Goal: Feedback & Contribution: Leave review/rating

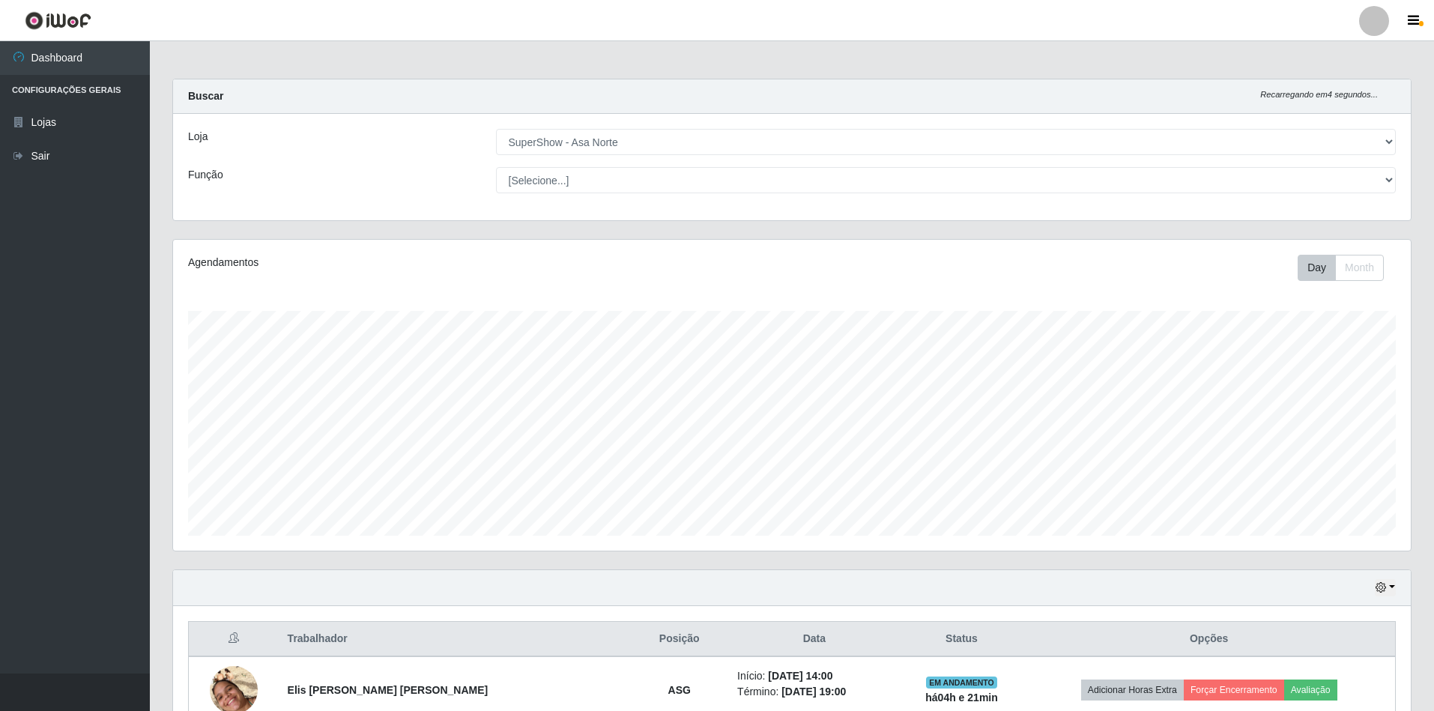
select select "71"
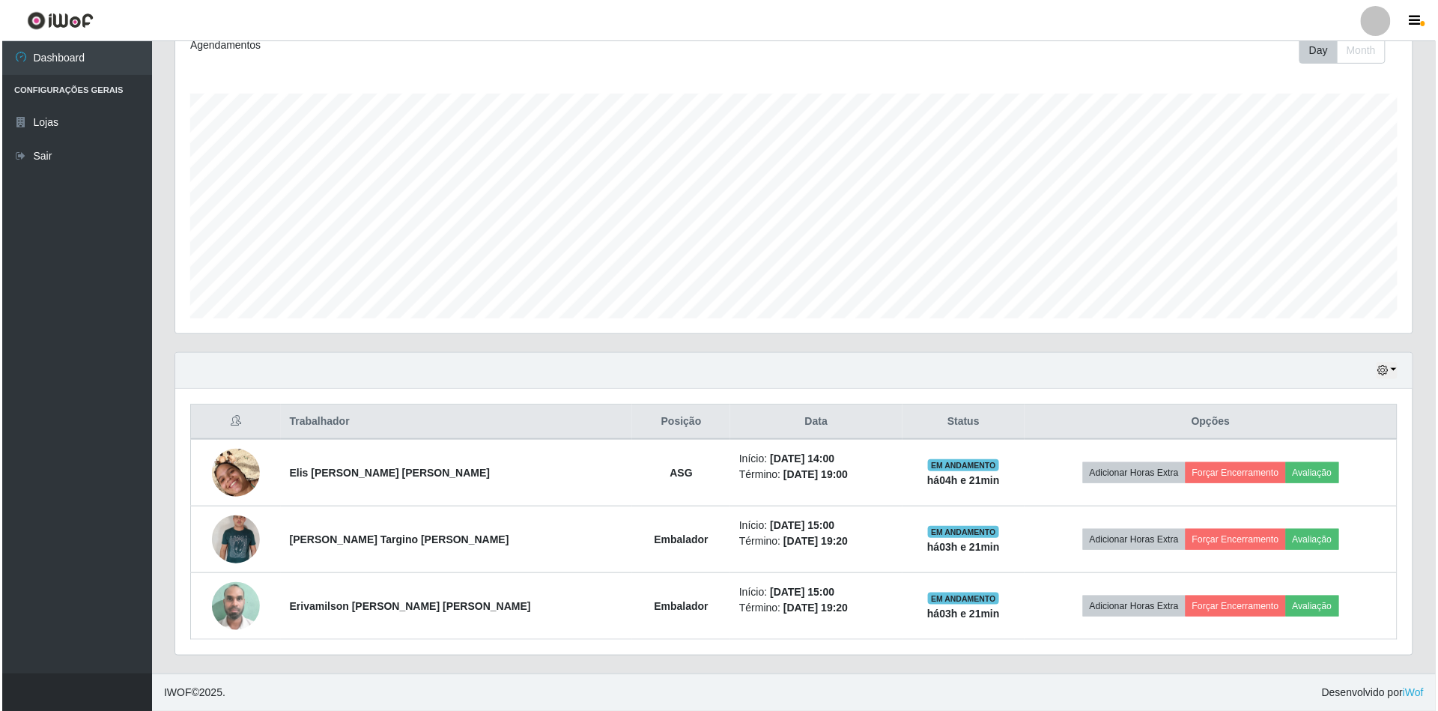
scroll to position [312, 1237]
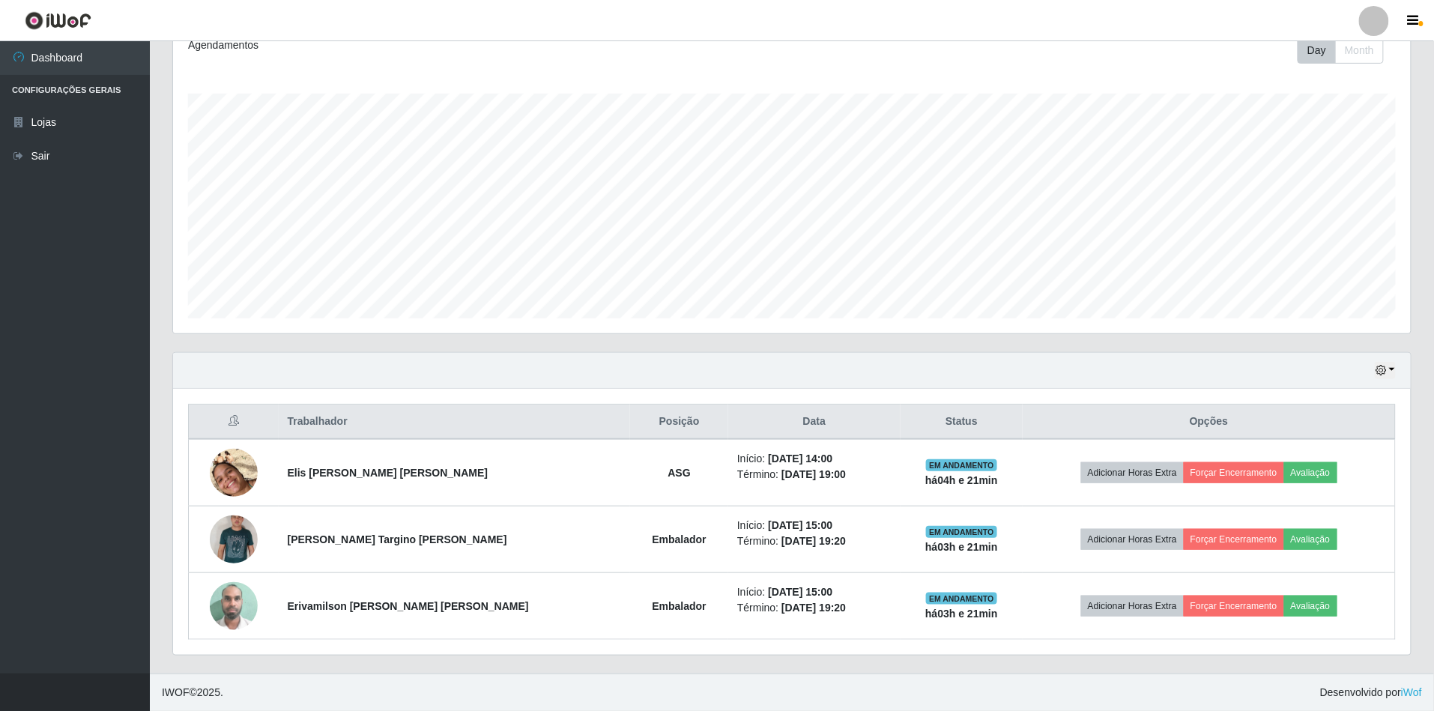
drag, startPoint x: 738, startPoint y: 361, endPoint x: 750, endPoint y: 360, distance: 12.1
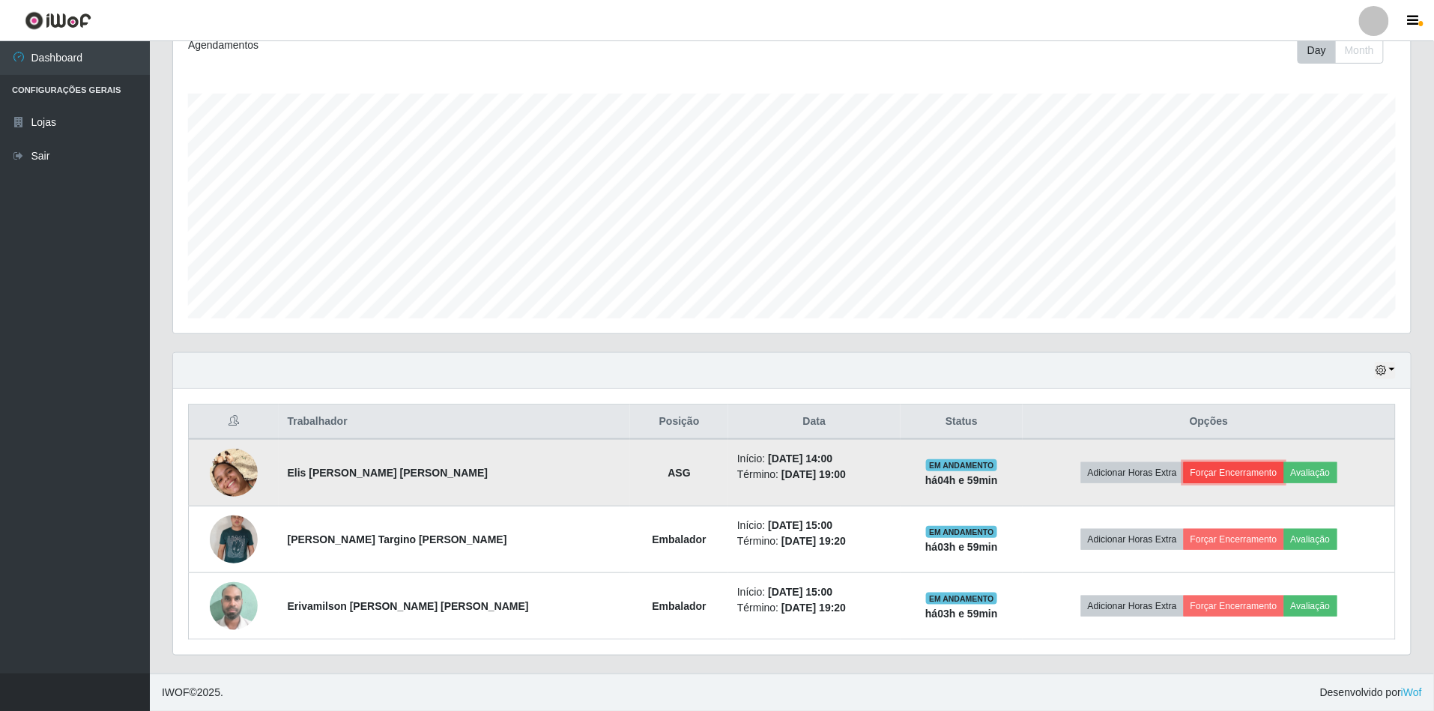
click at [1226, 469] on button "Forçar Encerramento" at bounding box center [1233, 472] width 100 height 21
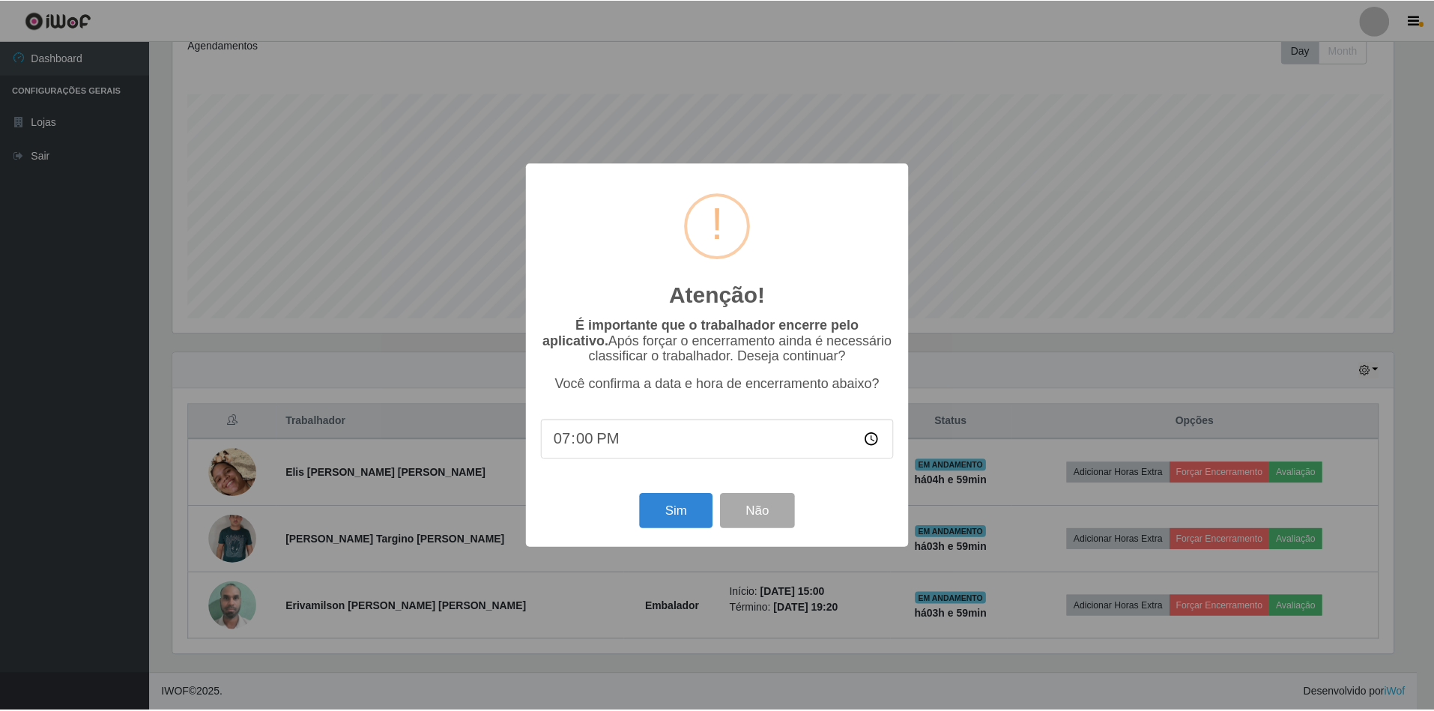
scroll to position [312, 1224]
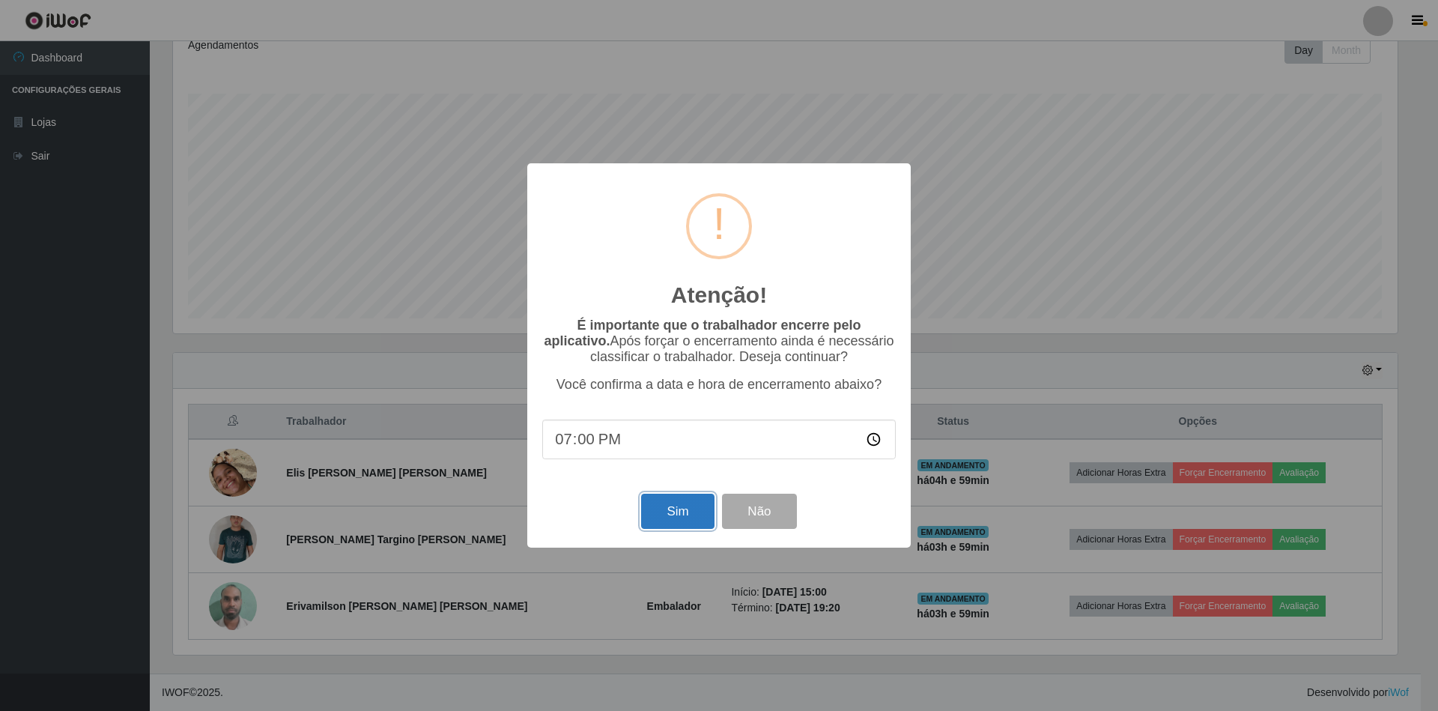
click at [689, 529] on button "Sim" at bounding box center [677, 511] width 73 height 35
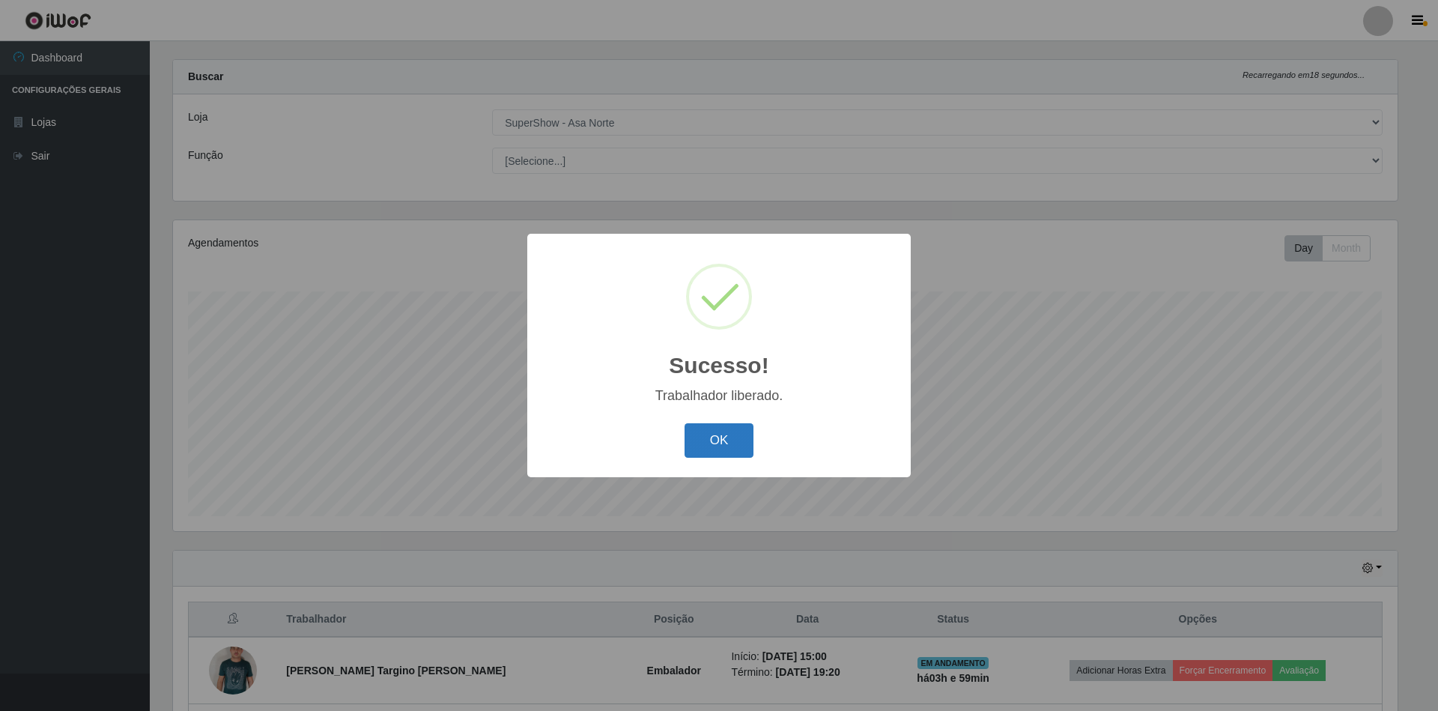
click at [729, 436] on button "OK" at bounding box center [720, 440] width 70 height 35
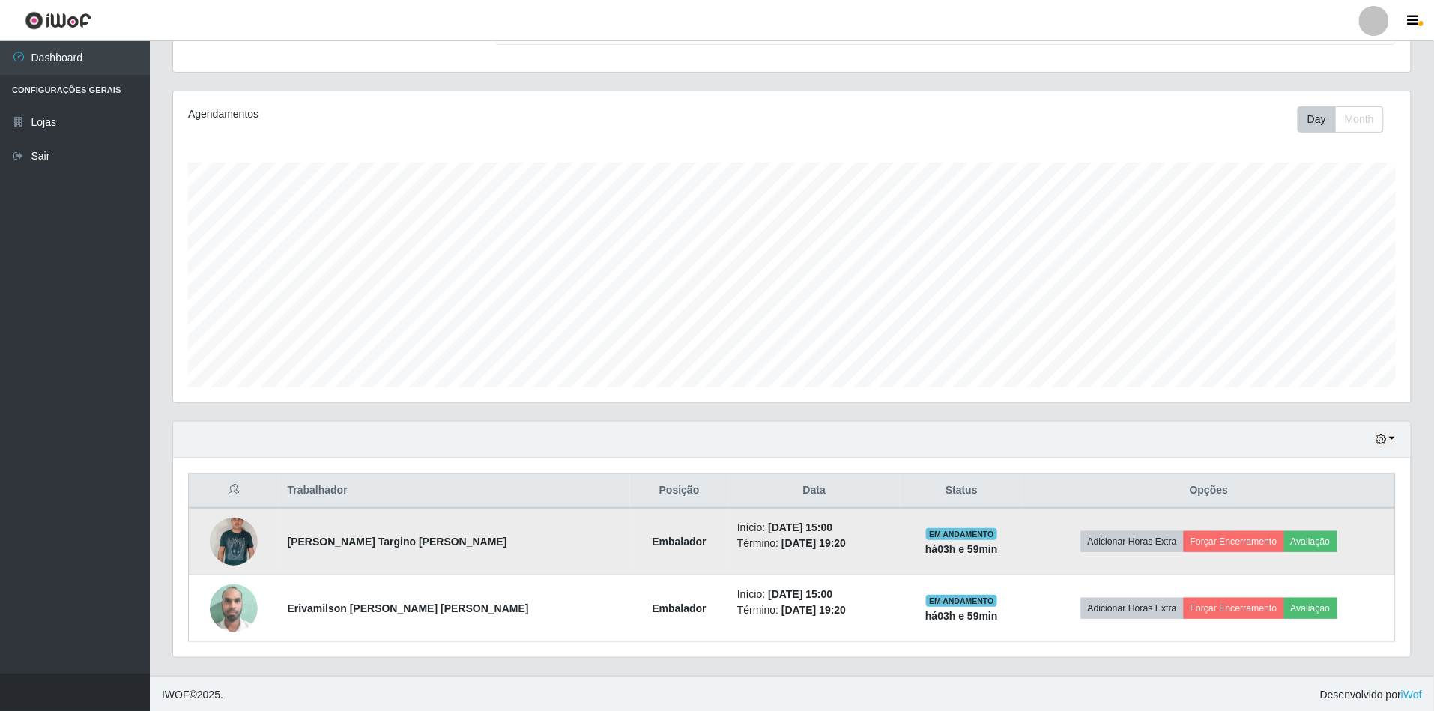
scroll to position [154, 0]
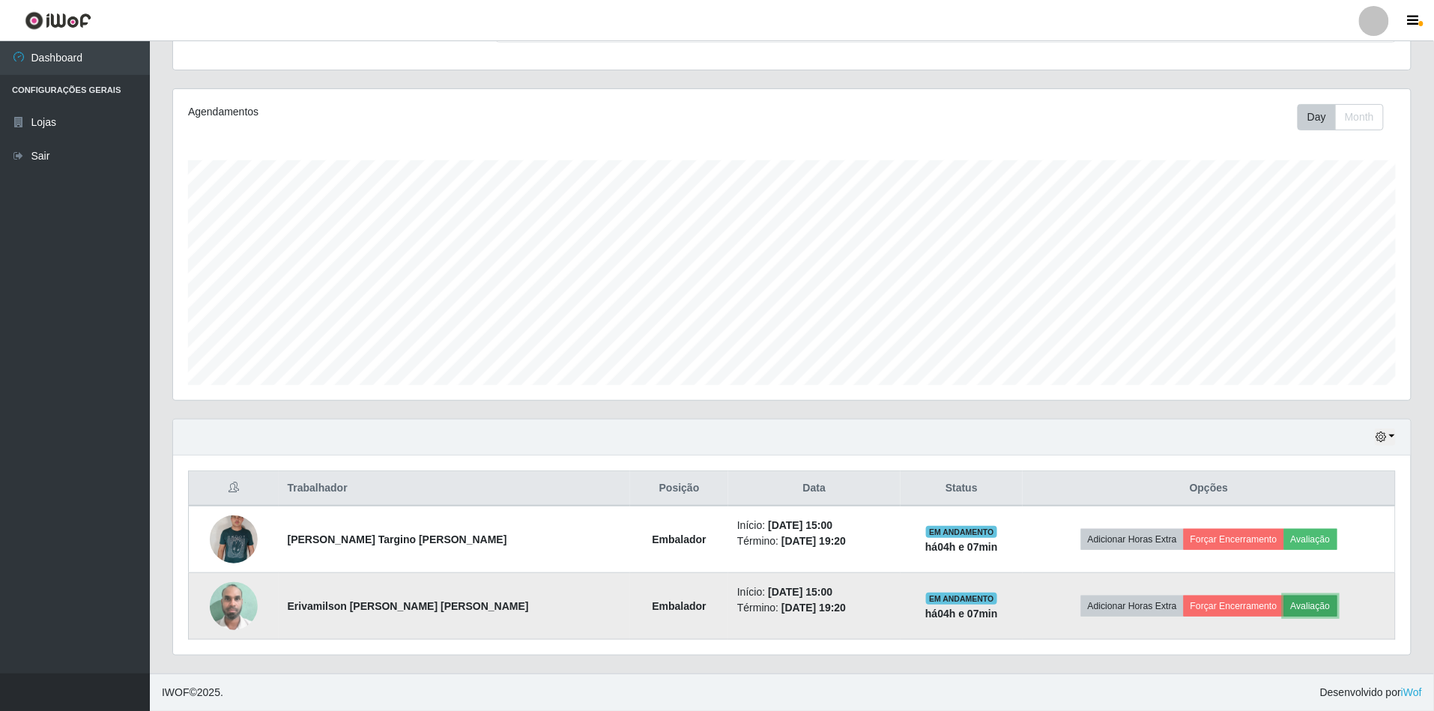
click at [1298, 602] on button "Avaliação" at bounding box center [1310, 605] width 53 height 21
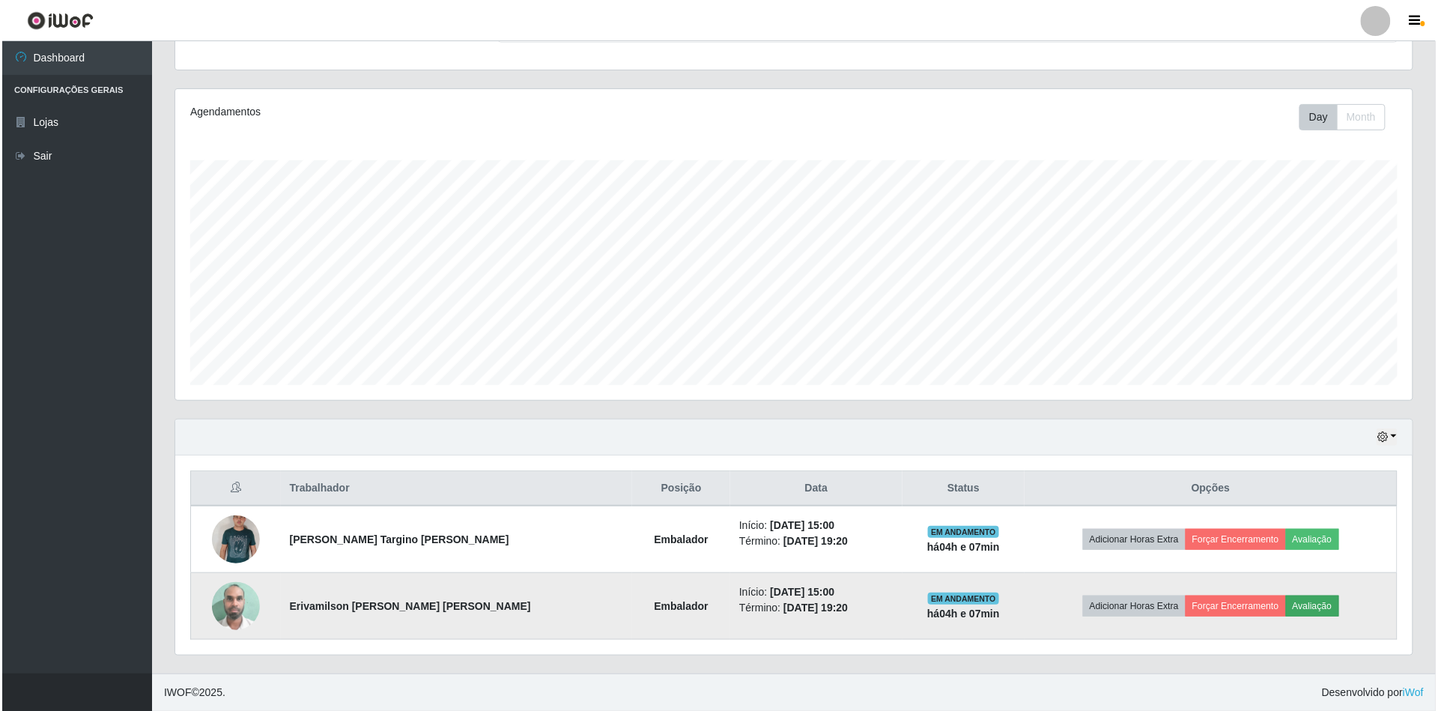
scroll to position [312, 1224]
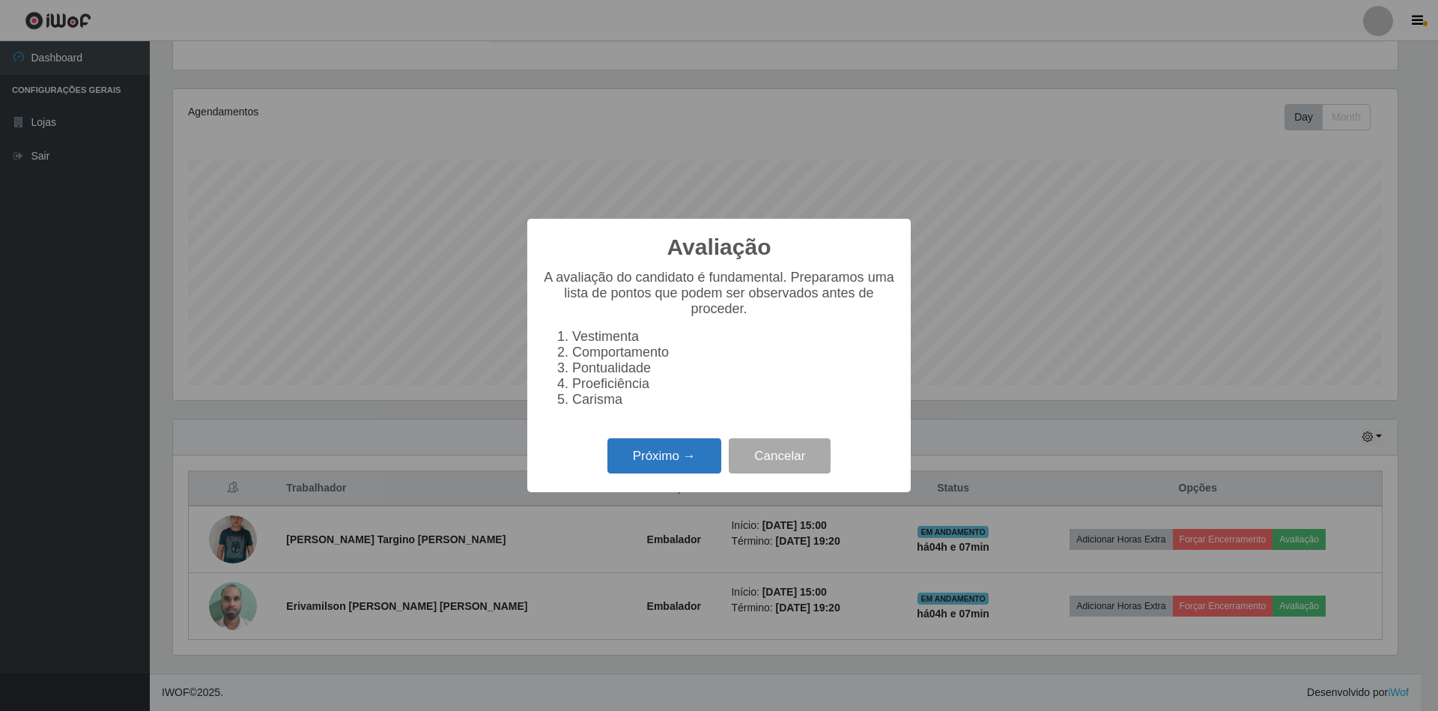
click at [671, 467] on button "Próximo →" at bounding box center [664, 455] width 114 height 35
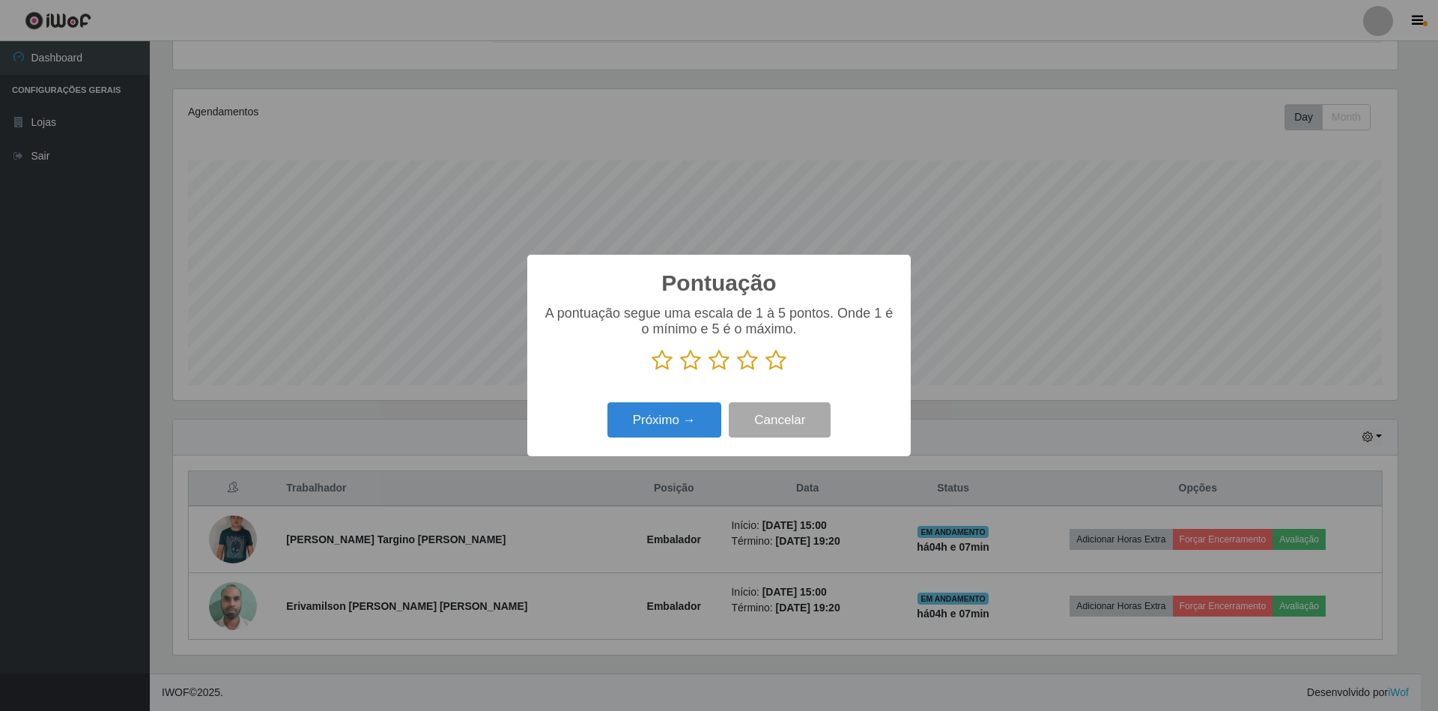
scroll to position [748722, 747809]
click at [775, 360] on icon at bounding box center [776, 360] width 21 height 22
click at [766, 372] on input "radio" at bounding box center [766, 372] width 0 height 0
click at [677, 413] on button "Próximo →" at bounding box center [664, 419] width 114 height 35
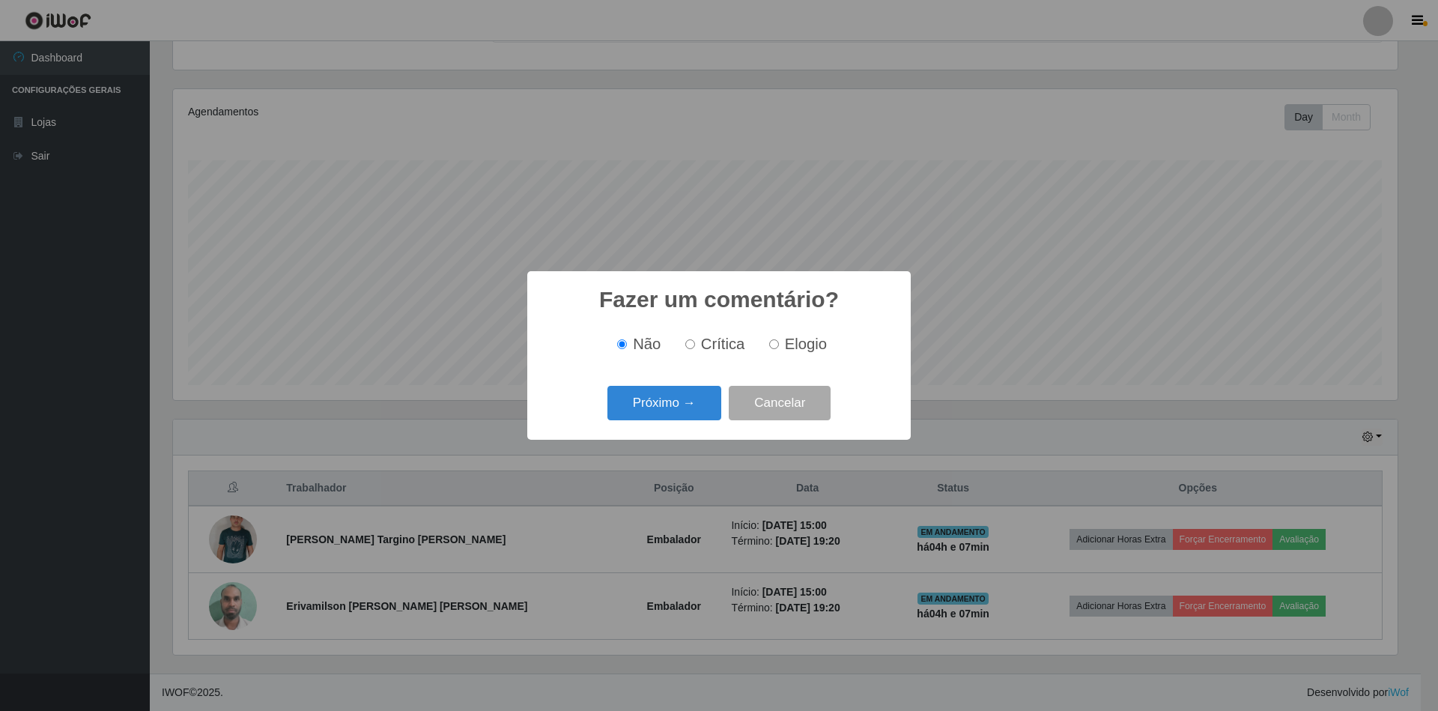
click at [775, 345] on input "Elogio" at bounding box center [774, 344] width 10 height 10
radio input "true"
click at [709, 404] on button "Próximo →" at bounding box center [664, 403] width 114 height 35
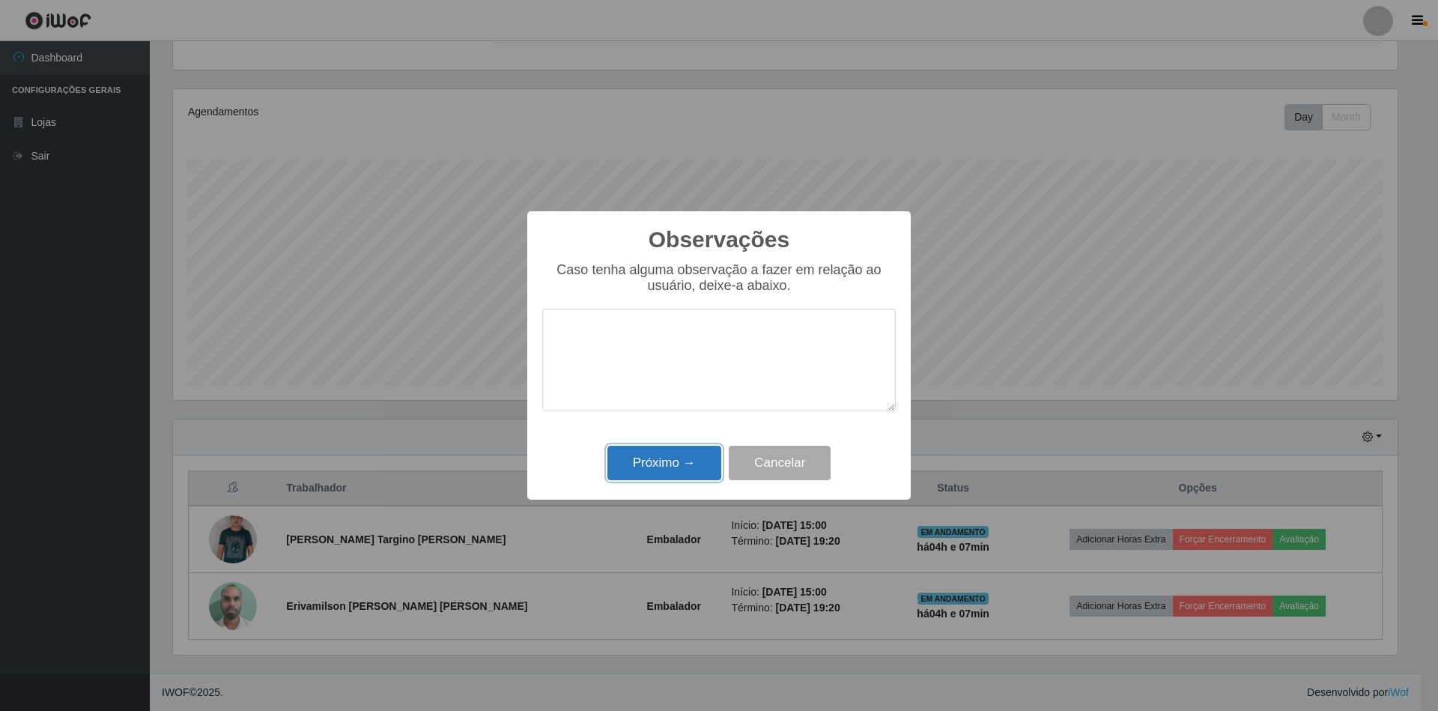
click at [654, 459] on button "Próximo →" at bounding box center [664, 463] width 114 height 35
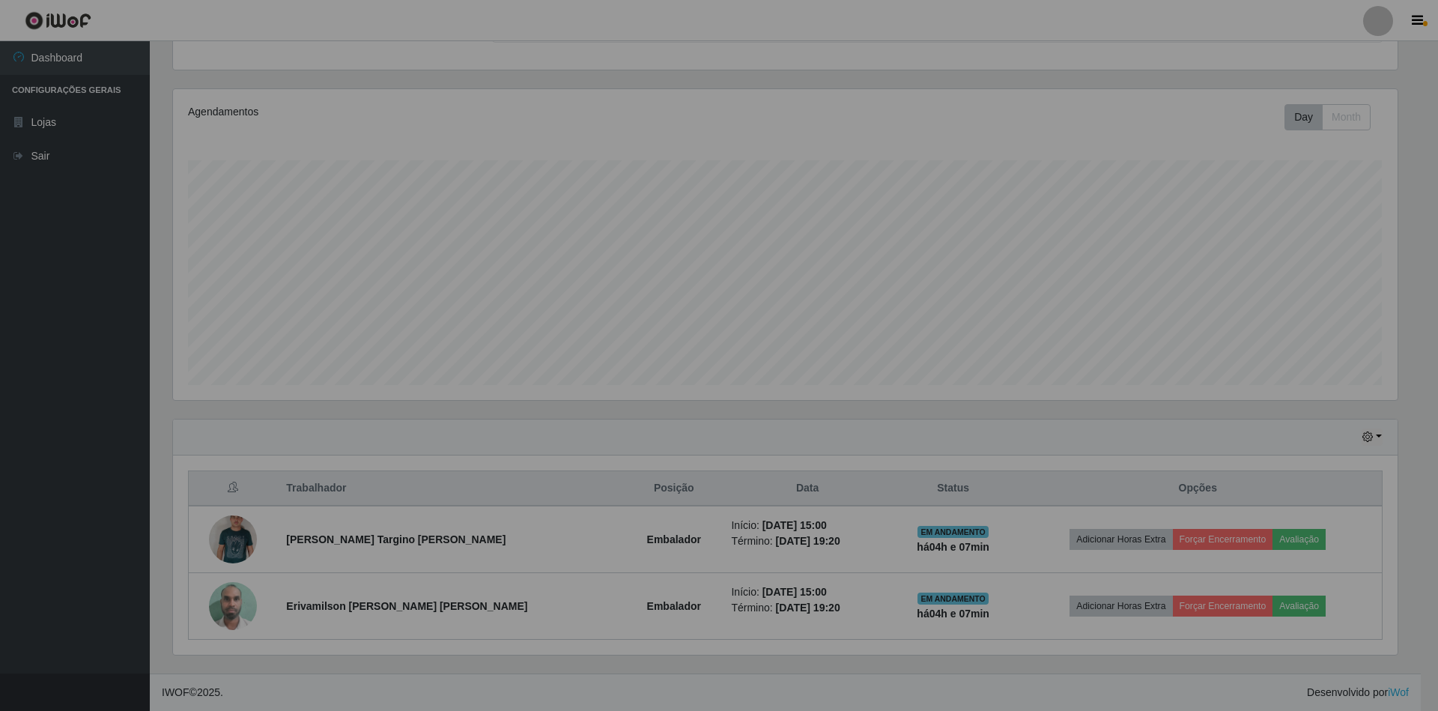
scroll to position [312, 1237]
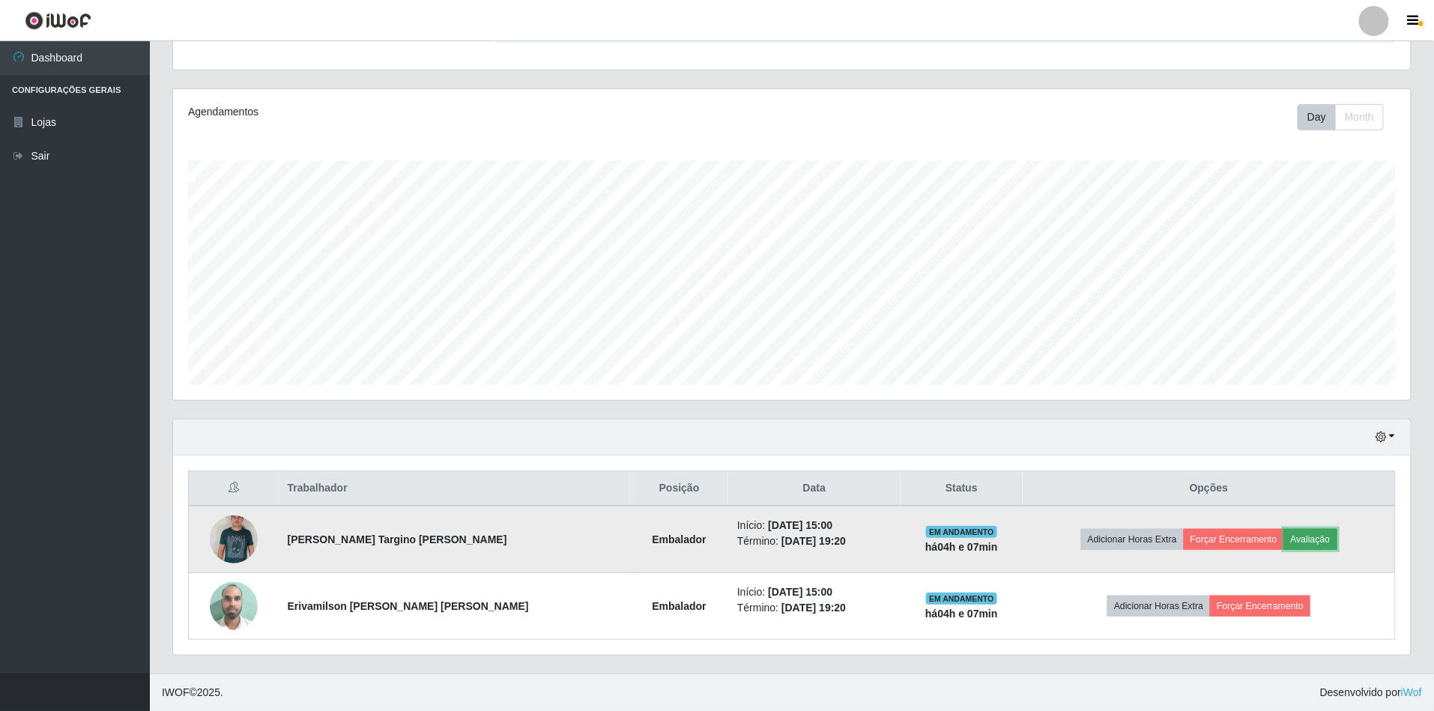
click at [1296, 534] on button "Avaliação" at bounding box center [1310, 539] width 53 height 21
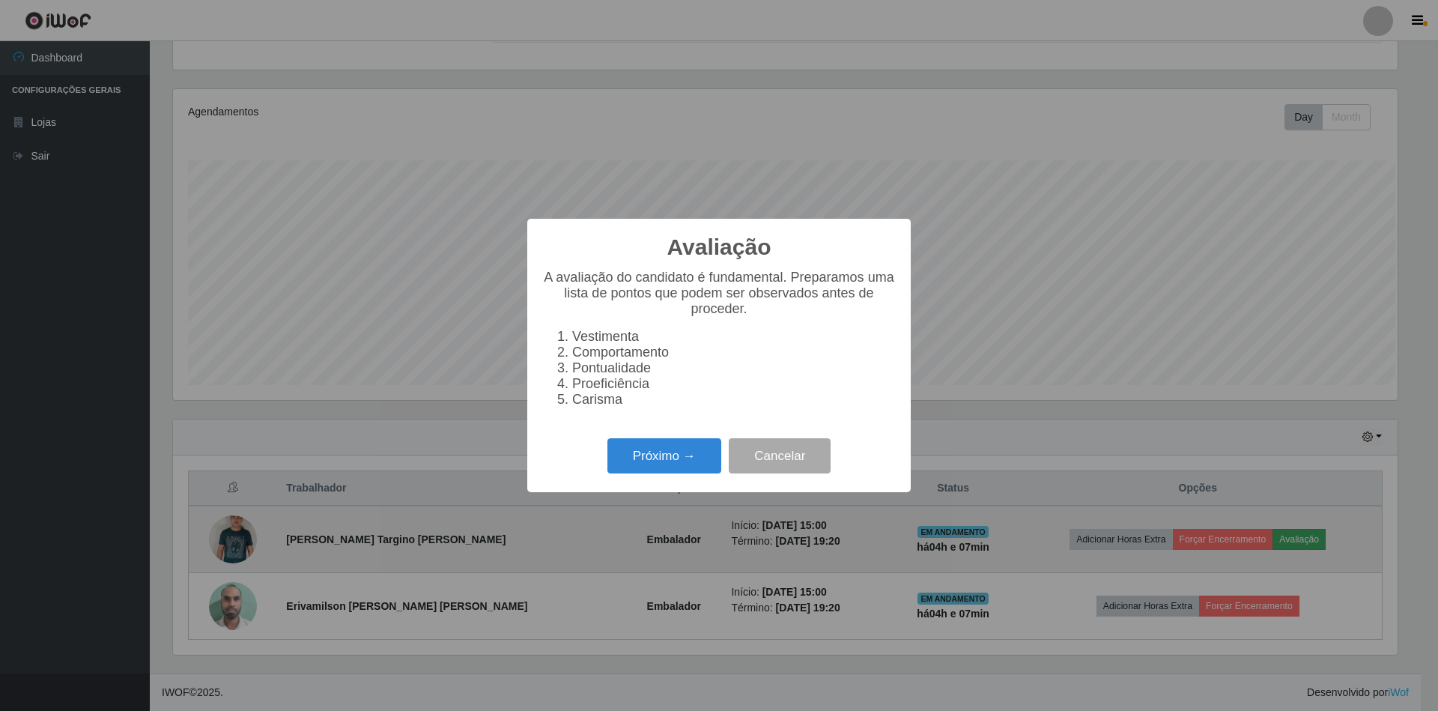
scroll to position [312, 1224]
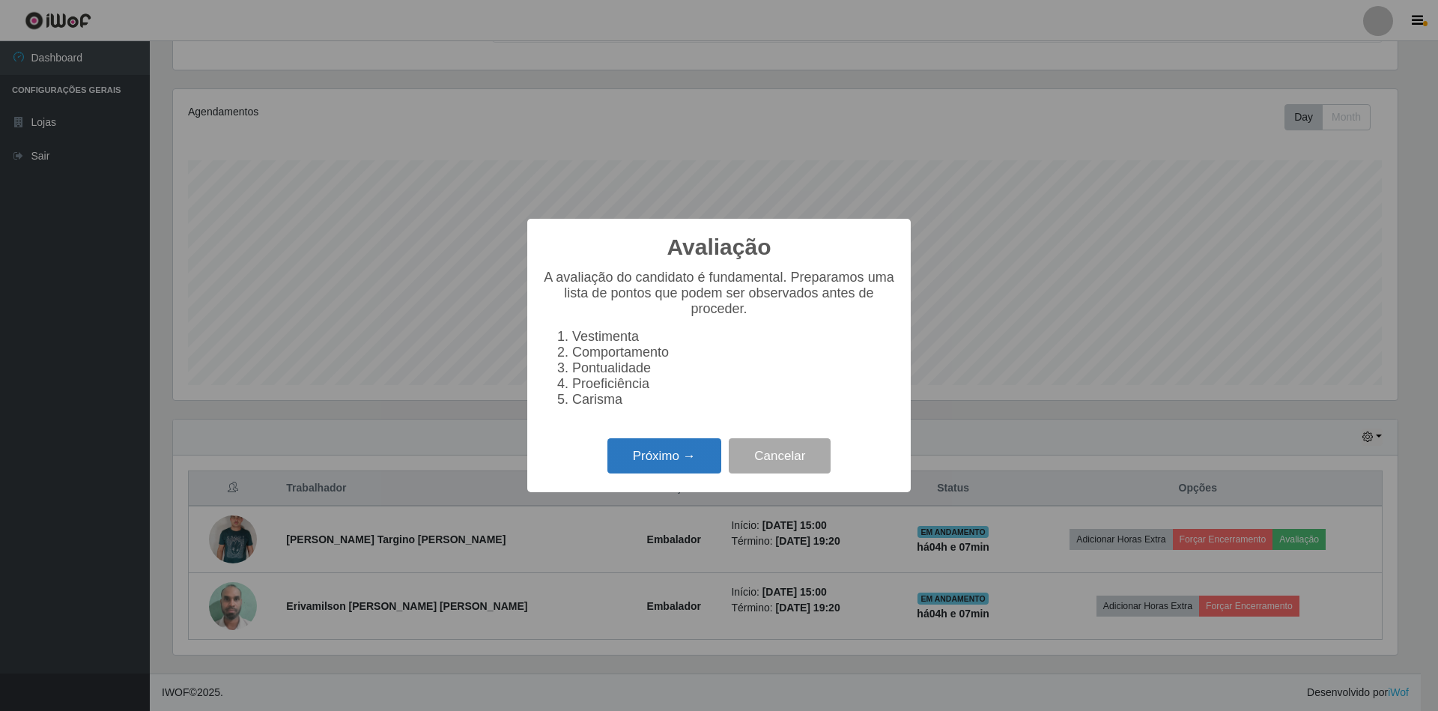
click at [698, 465] on button "Próximo →" at bounding box center [664, 455] width 114 height 35
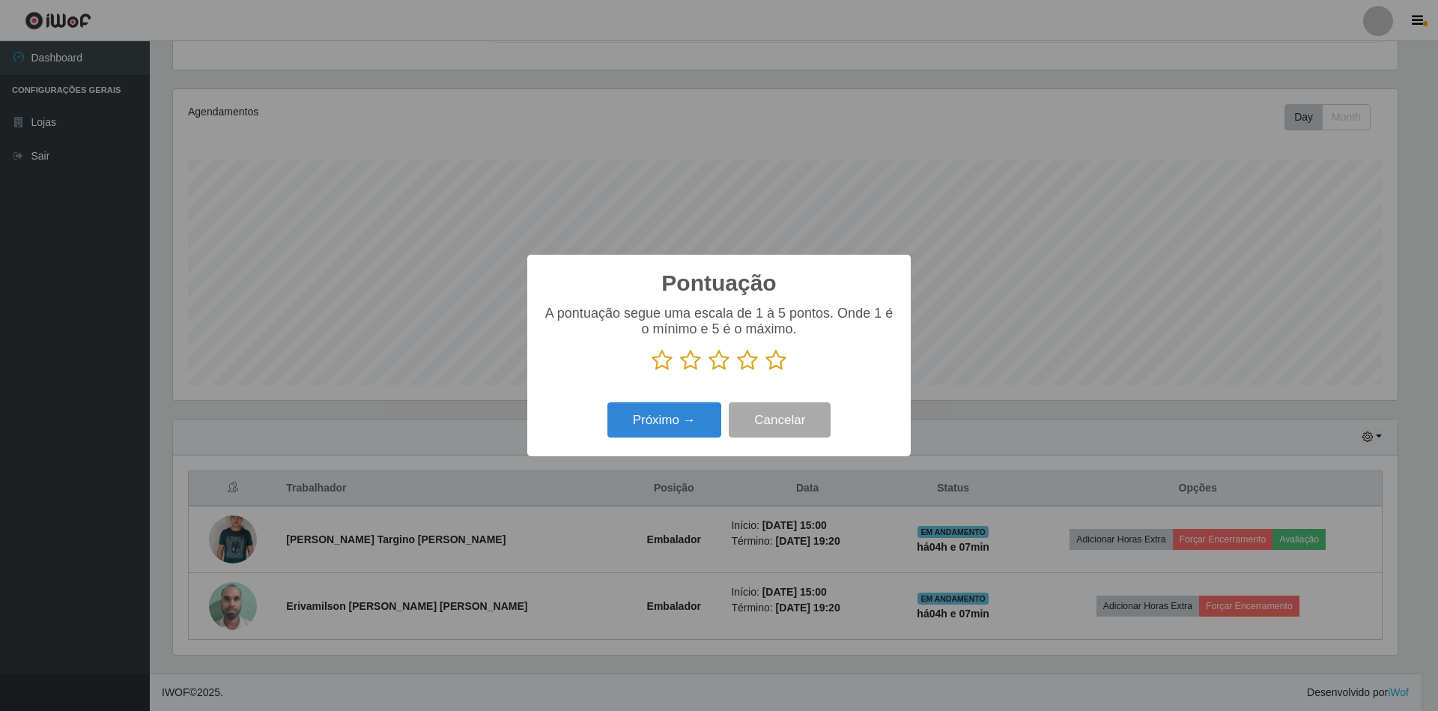
scroll to position [748722, 747809]
click at [775, 358] on icon at bounding box center [776, 360] width 21 height 22
click at [766, 372] on input "radio" at bounding box center [766, 372] width 0 height 0
click at [658, 420] on button "Próximo →" at bounding box center [664, 419] width 114 height 35
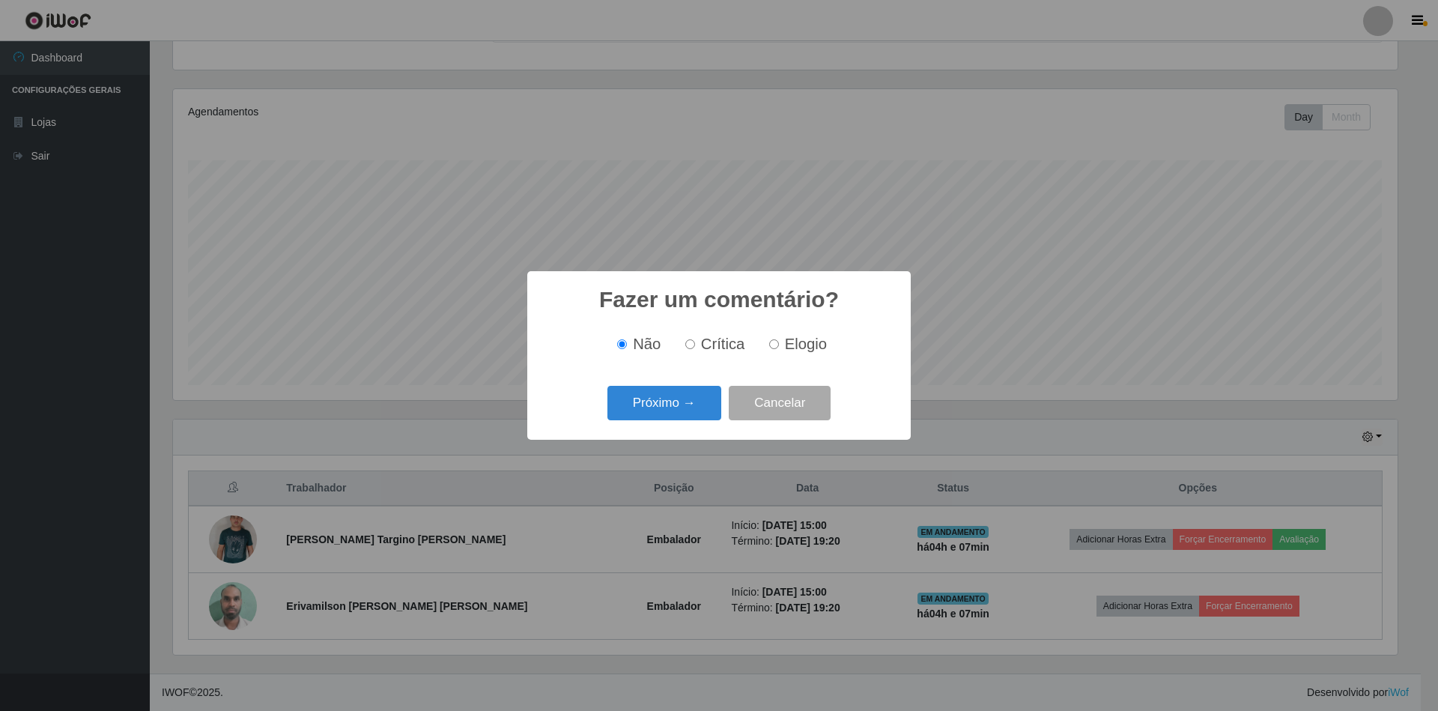
click at [773, 345] on input "Elogio" at bounding box center [774, 344] width 10 height 10
radio input "true"
click at [679, 402] on button "Próximo →" at bounding box center [664, 403] width 114 height 35
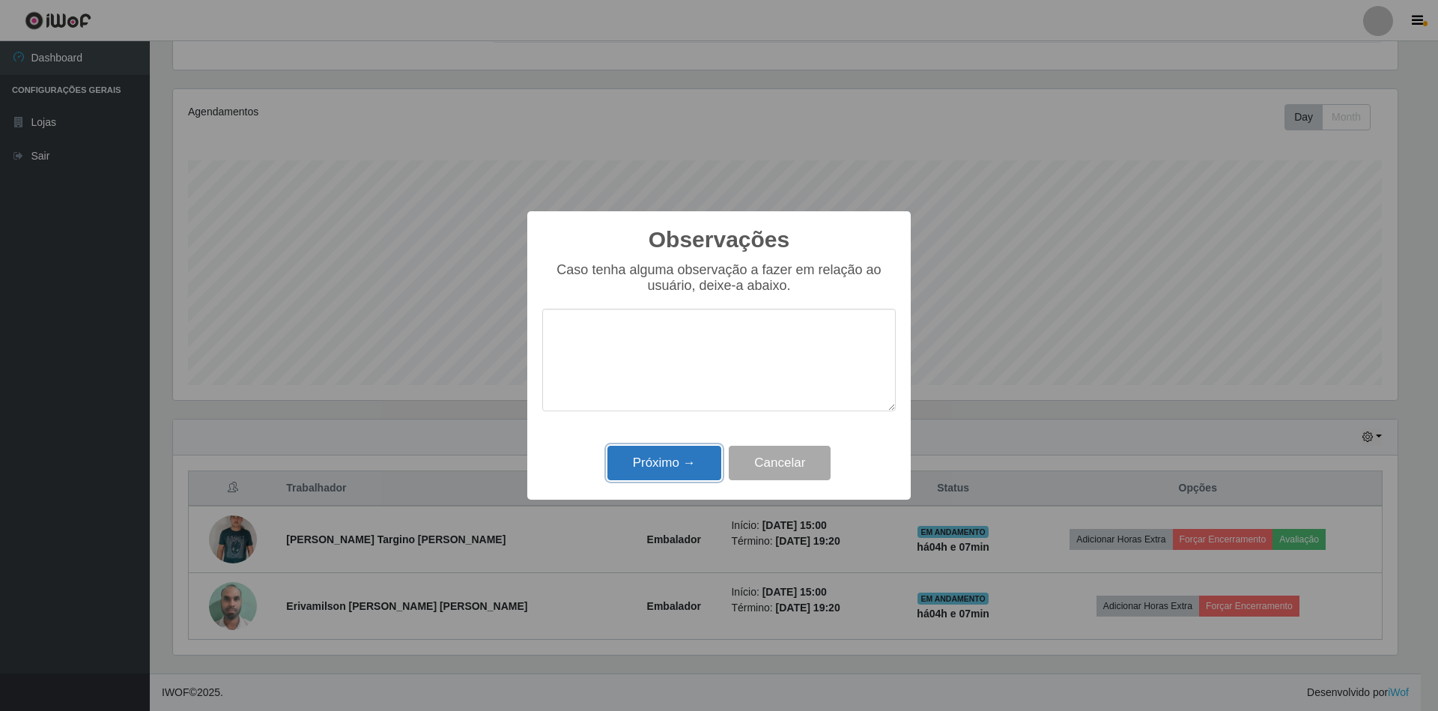
click at [681, 466] on button "Próximo →" at bounding box center [664, 463] width 114 height 35
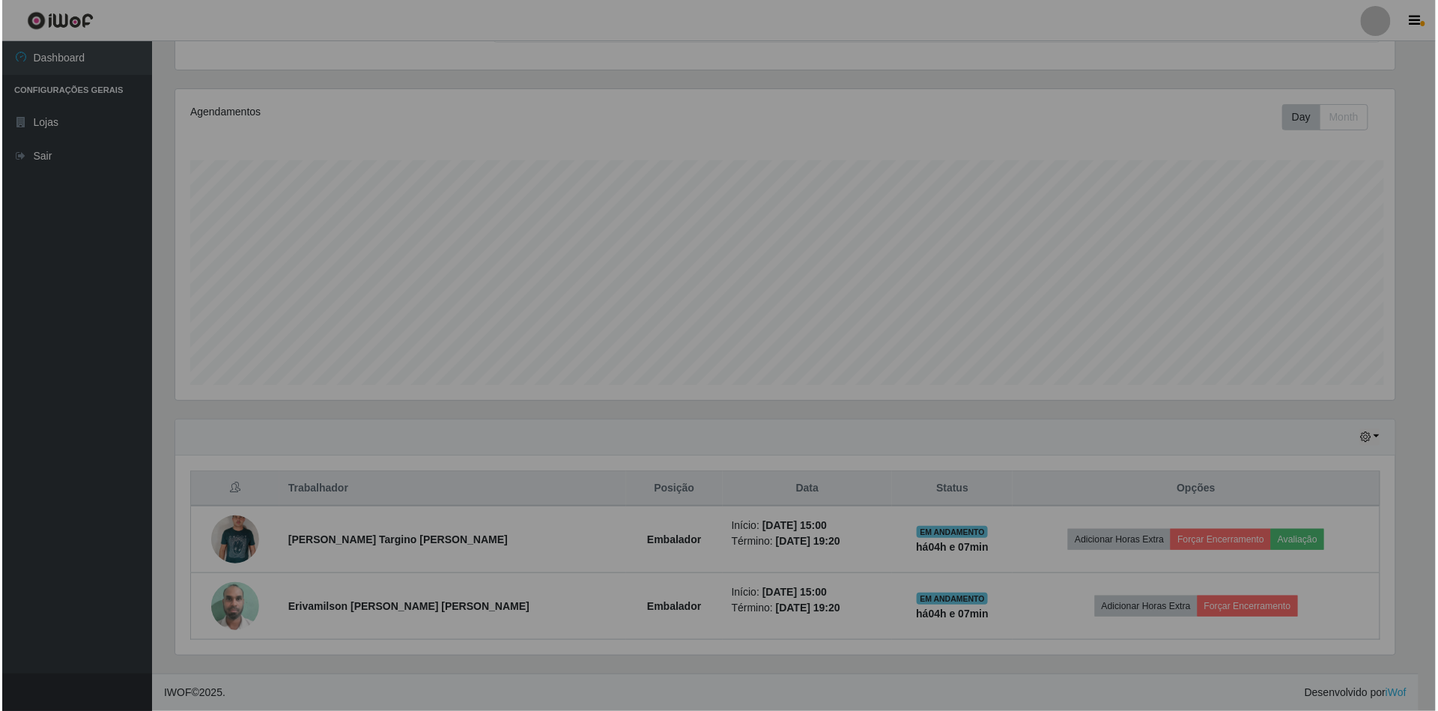
scroll to position [312, 1237]
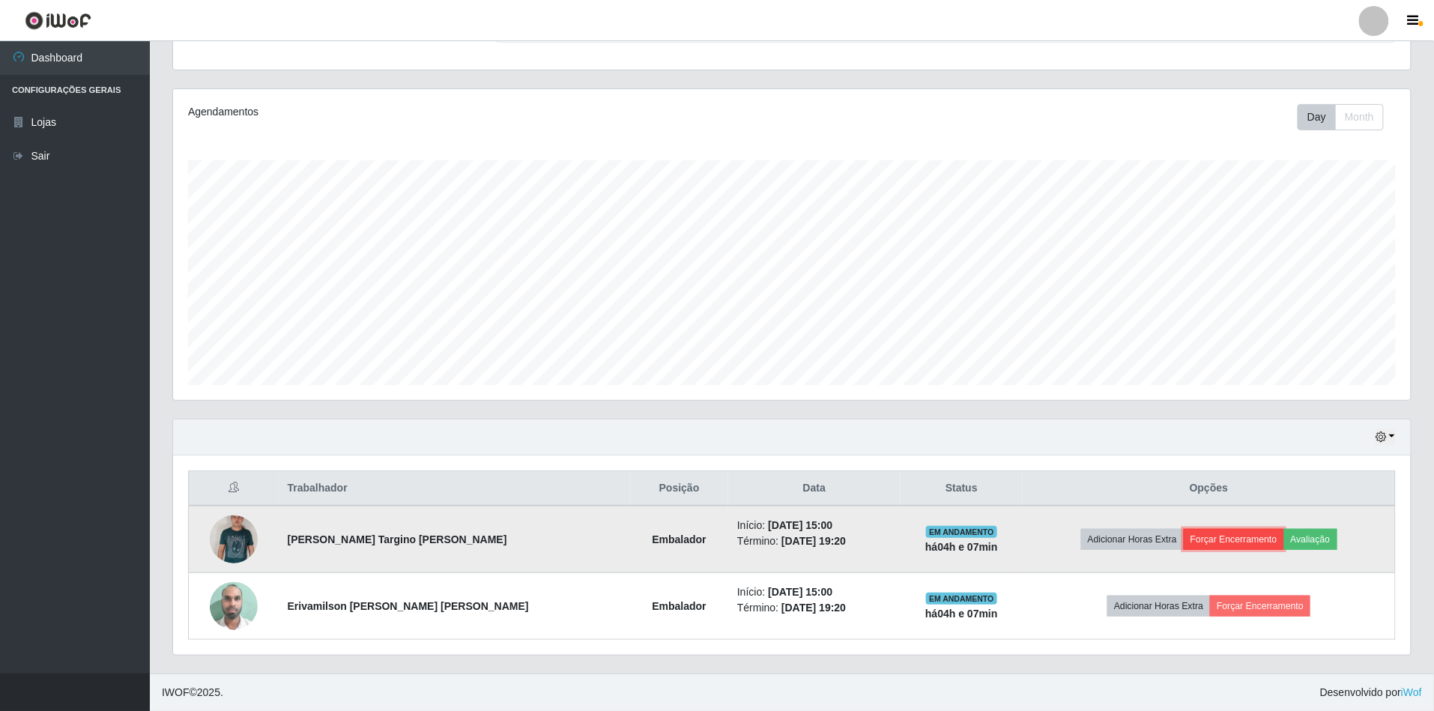
click at [1209, 529] on button "Forçar Encerramento" at bounding box center [1233, 539] width 100 height 21
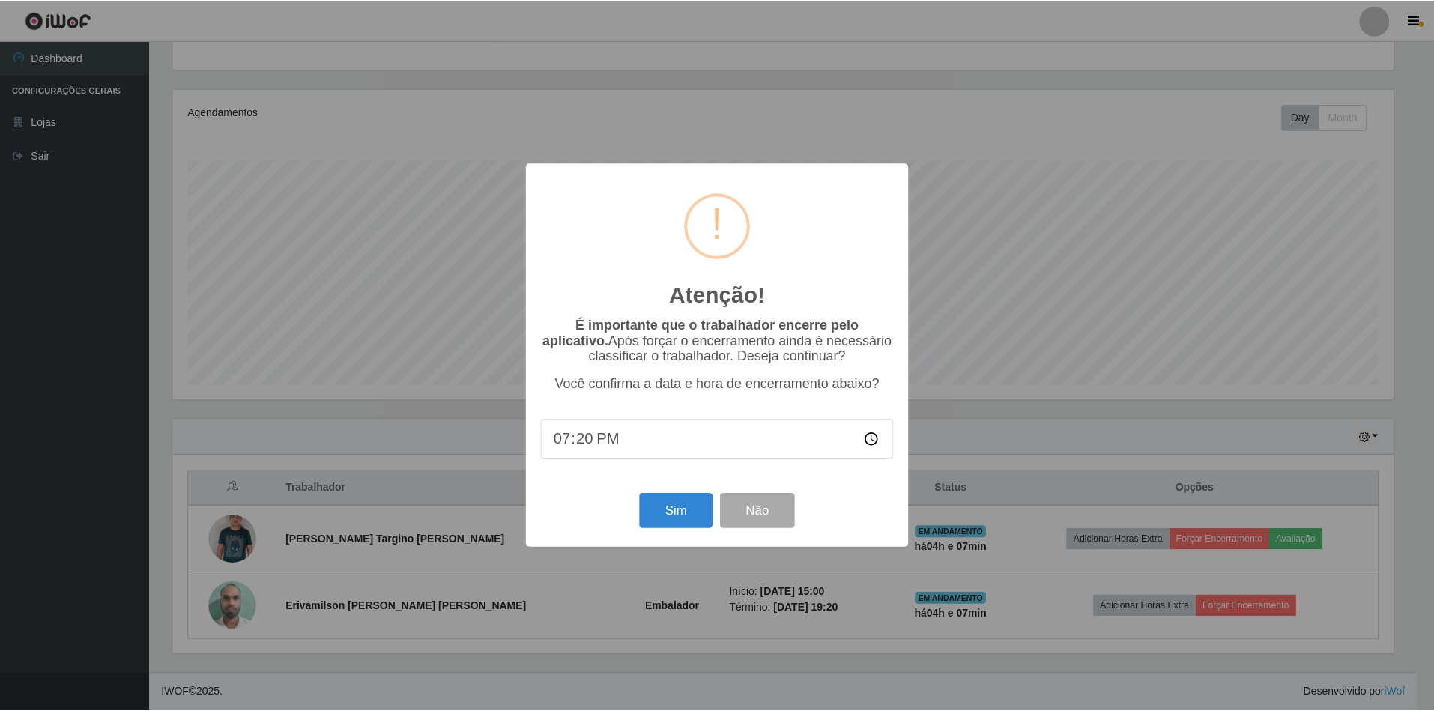
scroll to position [312, 1224]
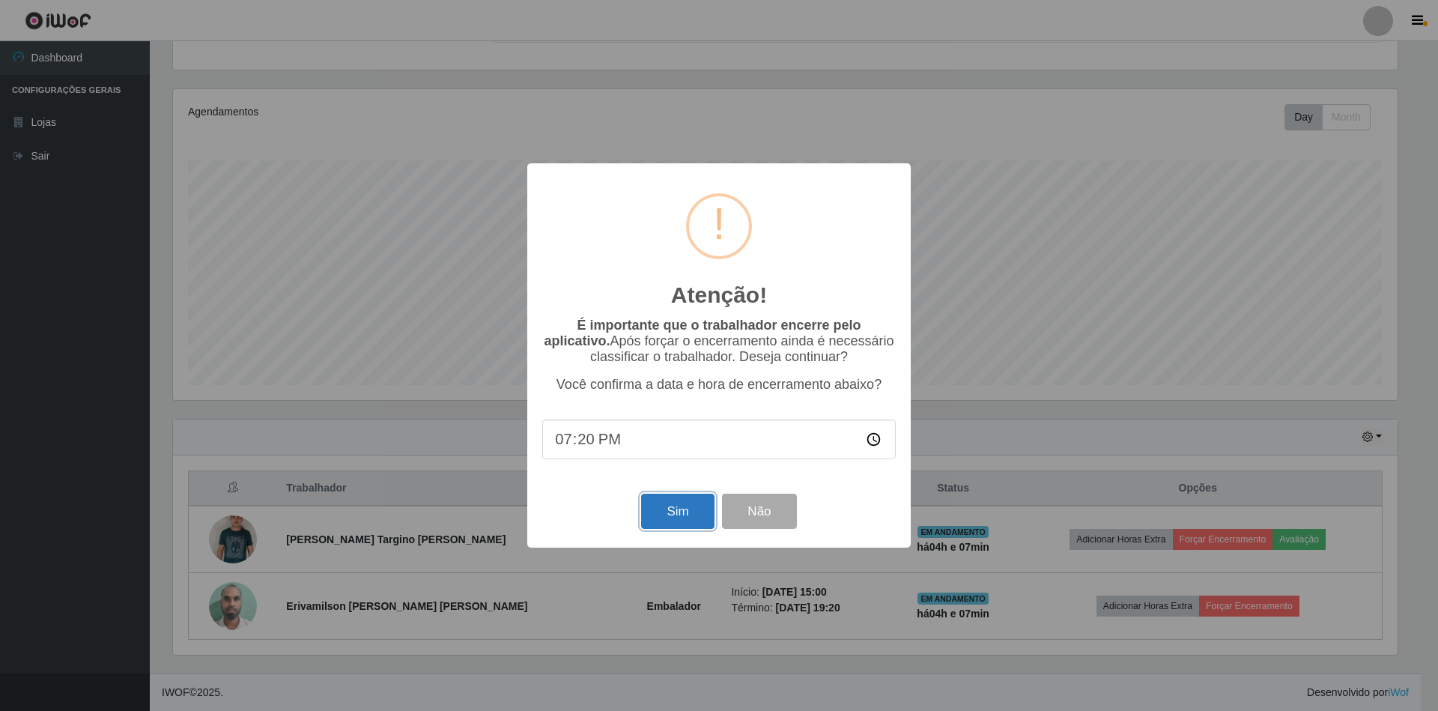
click at [683, 507] on button "Sim" at bounding box center [677, 511] width 73 height 35
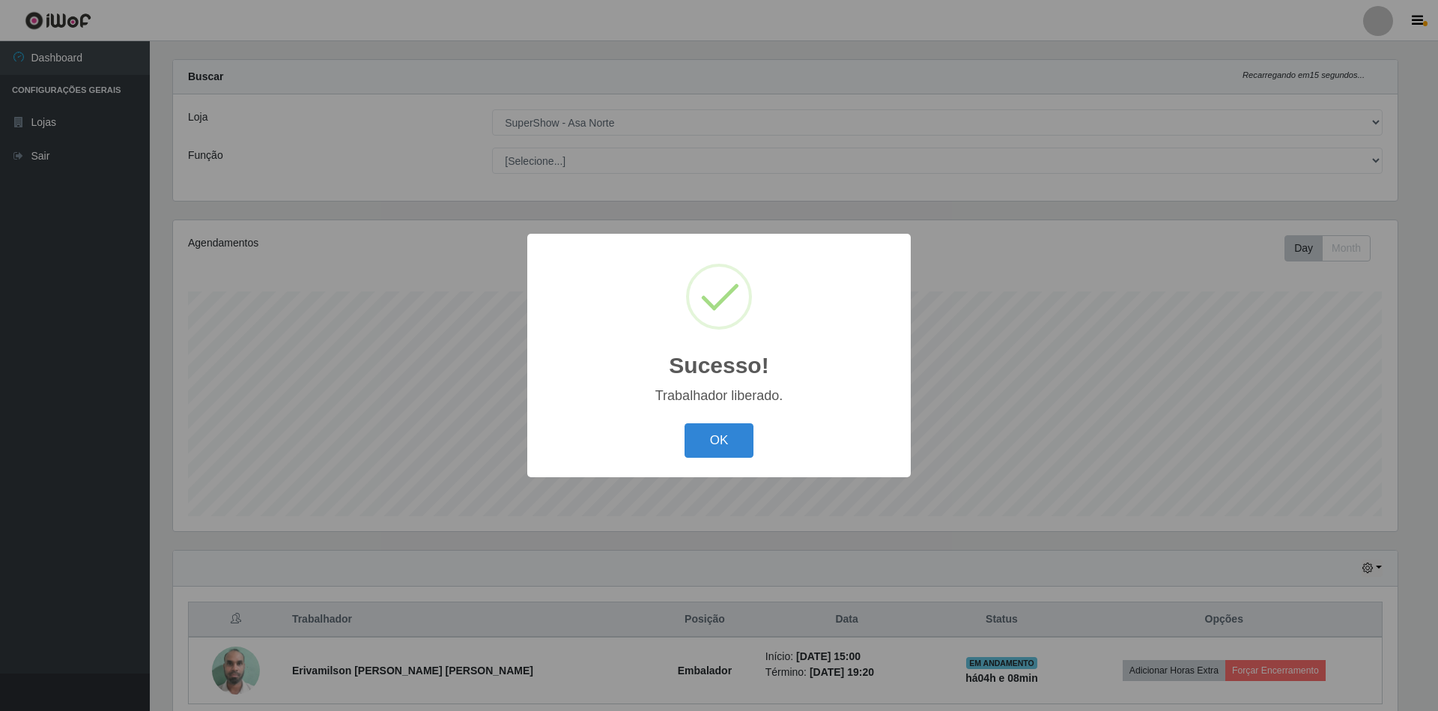
drag, startPoint x: 728, startPoint y: 433, endPoint x: 981, endPoint y: 449, distance: 253.7
click at [728, 432] on button "OK" at bounding box center [720, 440] width 70 height 35
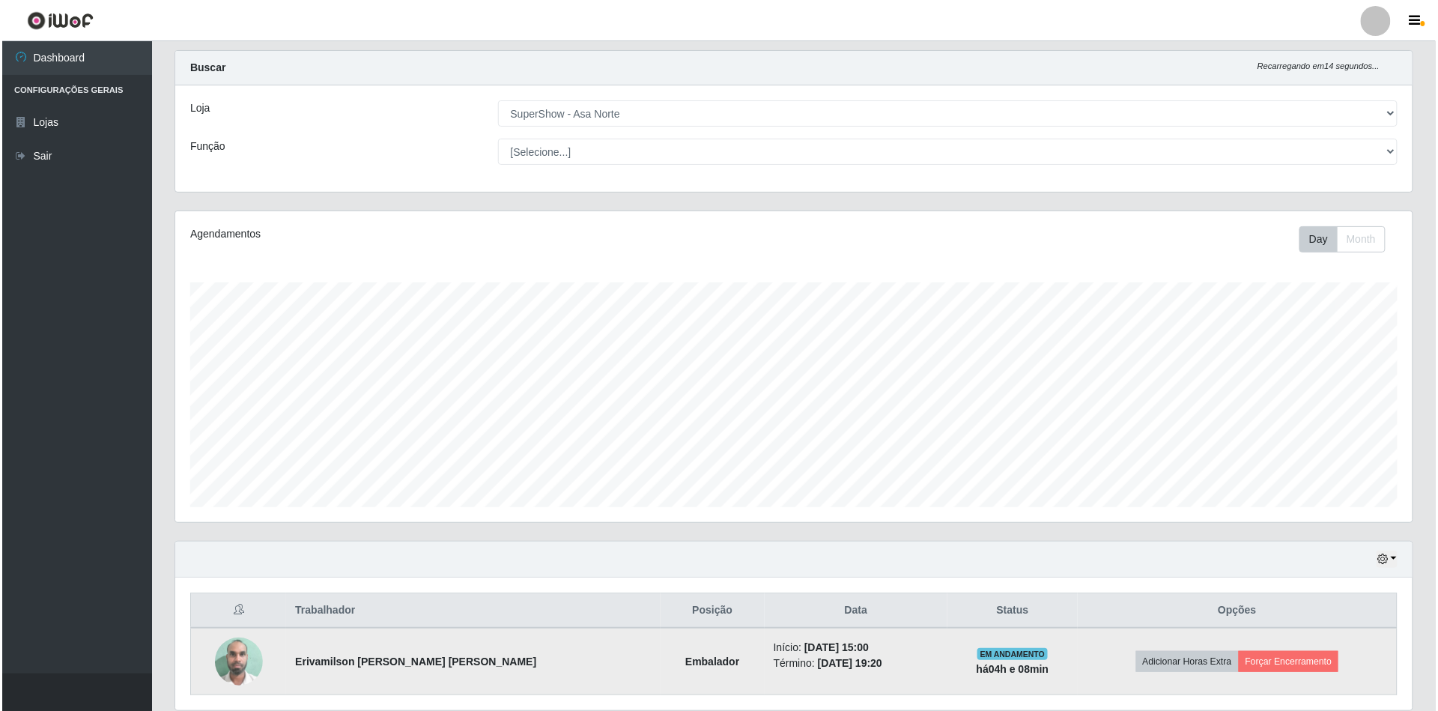
scroll to position [87, 0]
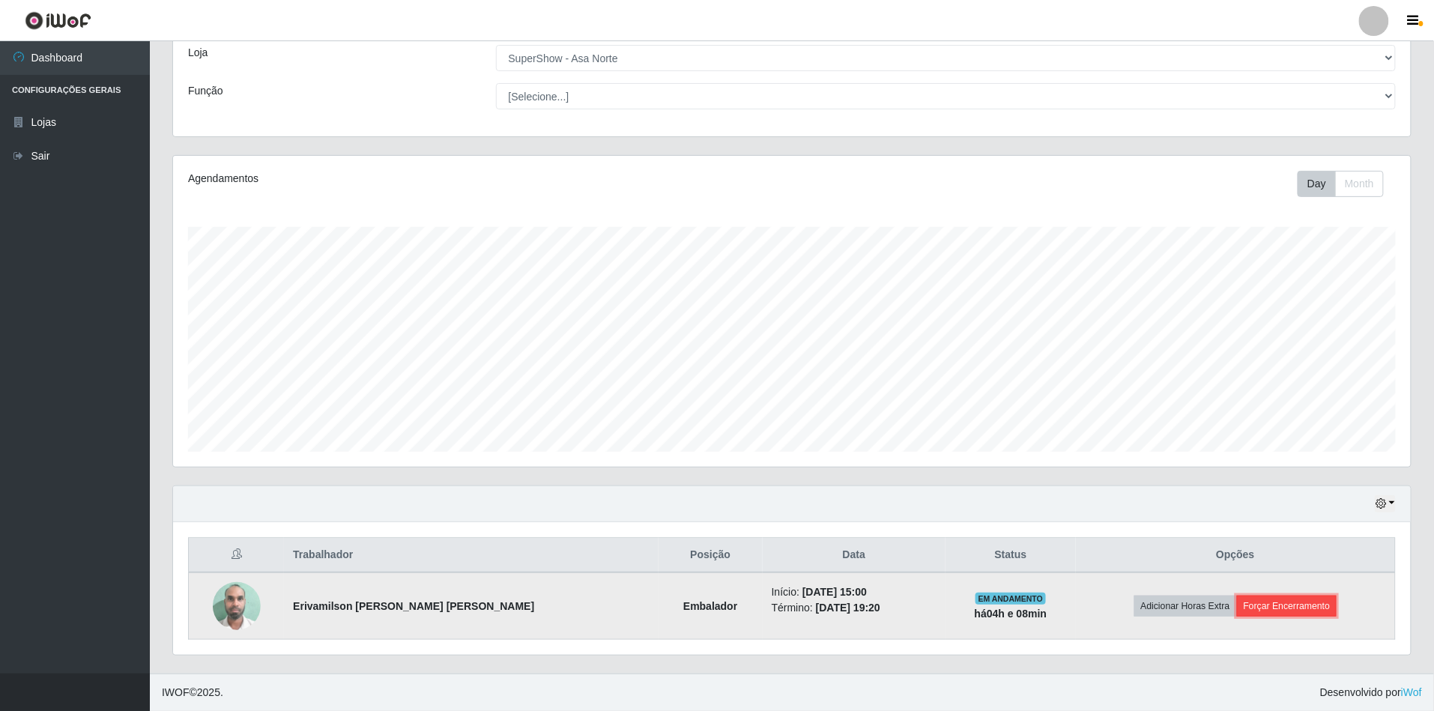
click at [1252, 595] on button "Forçar Encerramento" at bounding box center [1287, 605] width 100 height 21
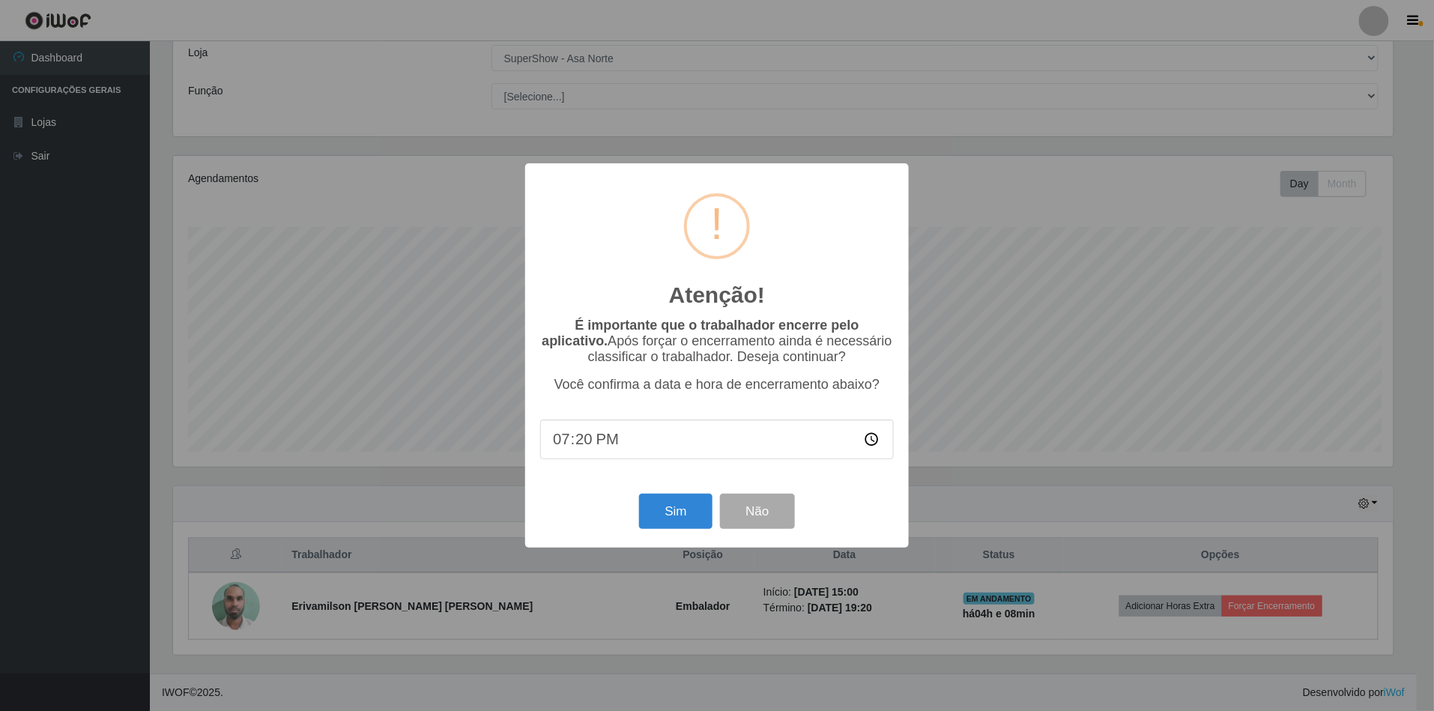
scroll to position [312, 1224]
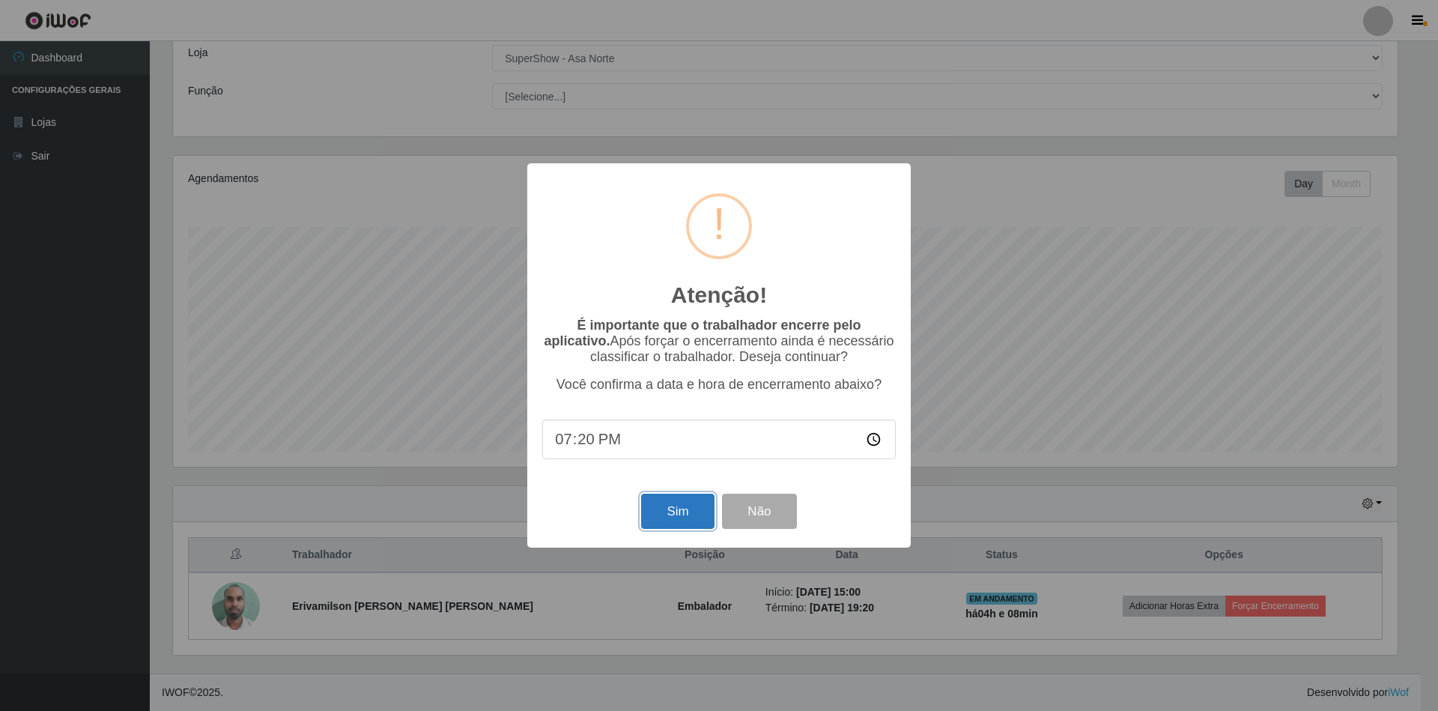
click at [677, 507] on button "Sim" at bounding box center [677, 511] width 73 height 35
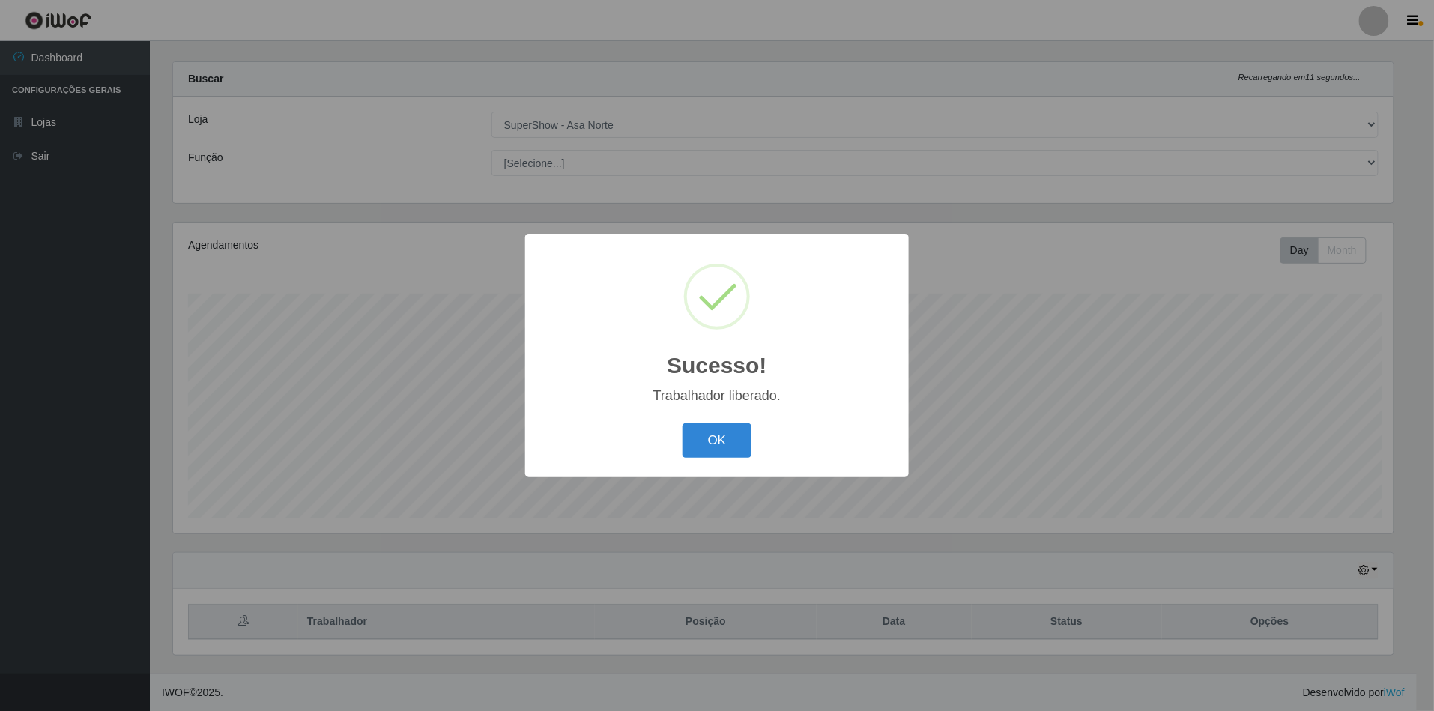
scroll to position [0, 0]
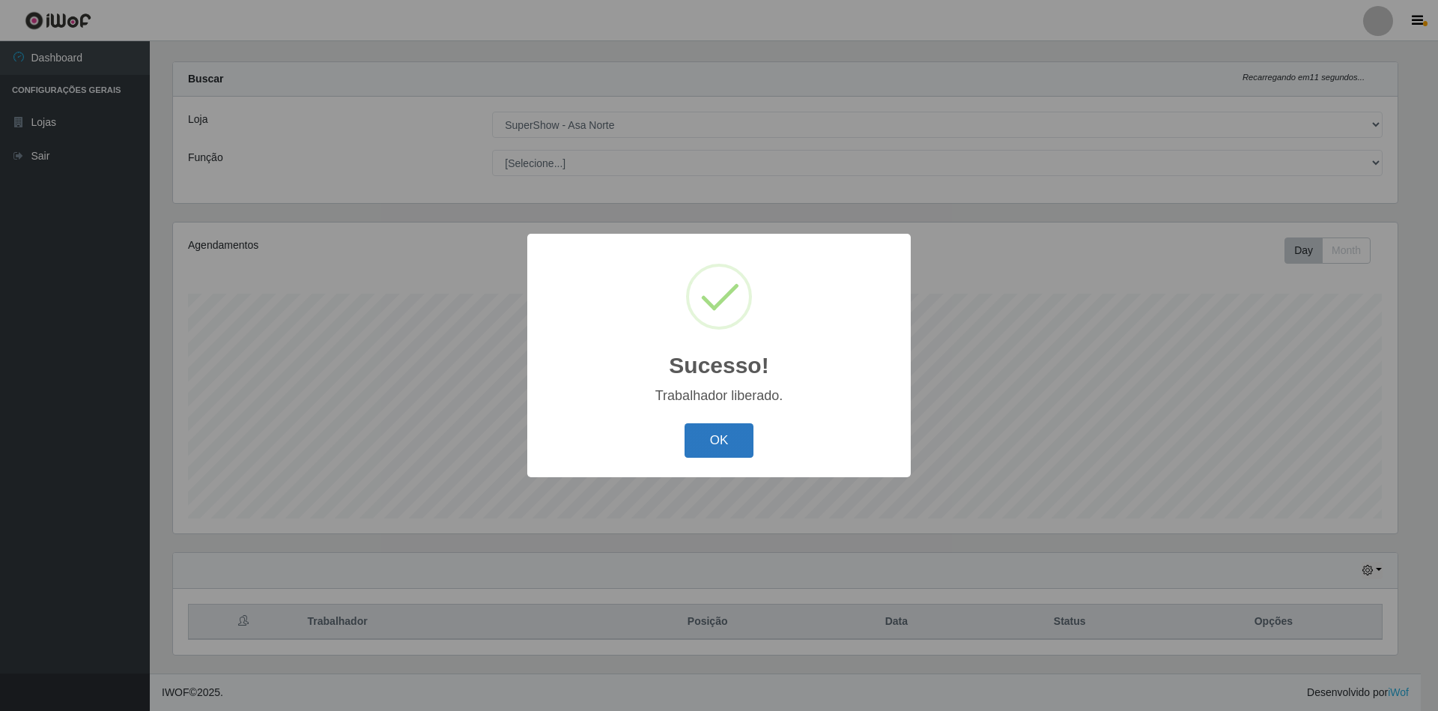
click at [725, 449] on button "OK" at bounding box center [720, 440] width 70 height 35
